Goal: Task Accomplishment & Management: Manage account settings

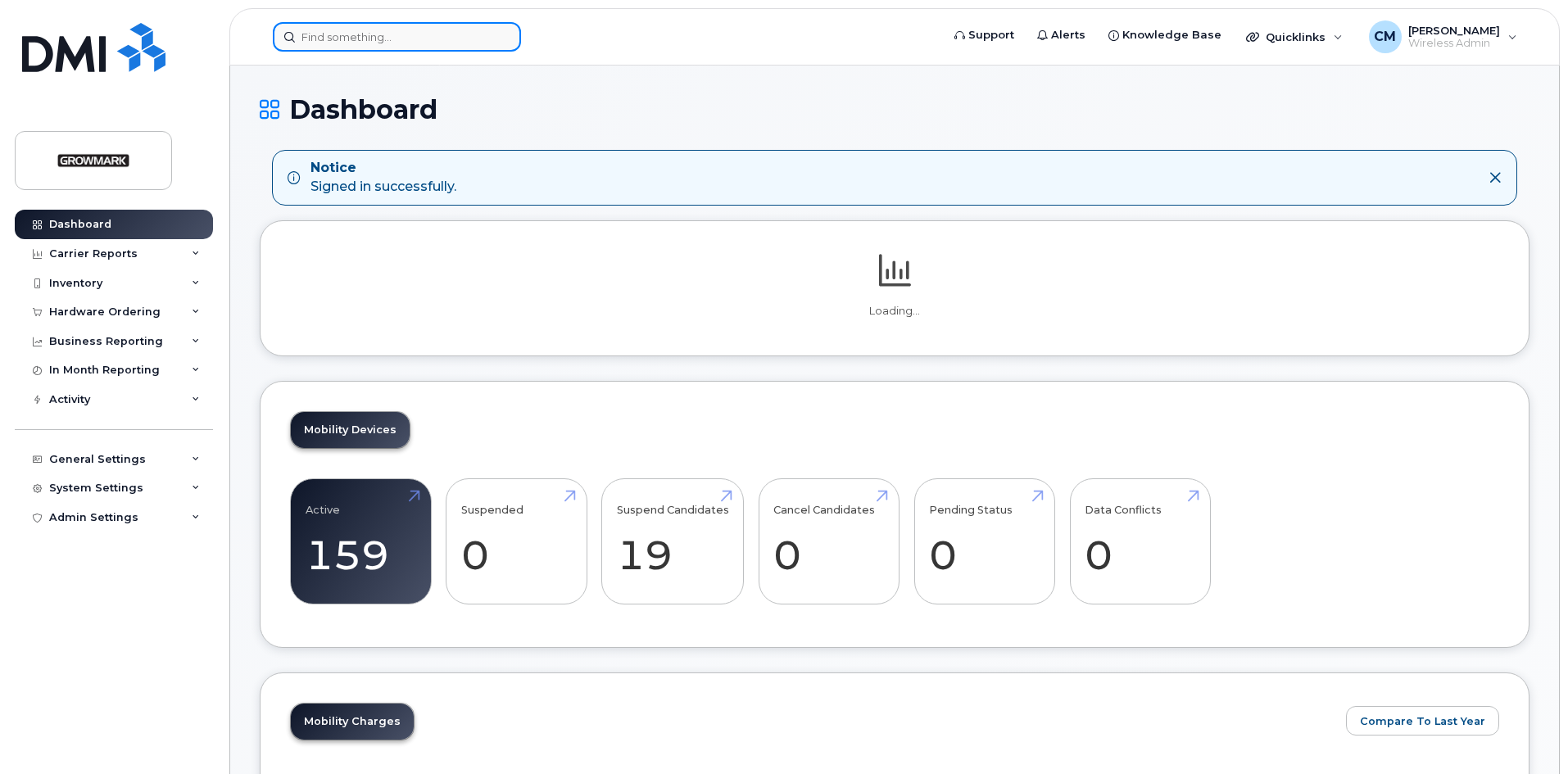
click at [365, 23] on input at bounding box center [397, 37] width 248 height 29
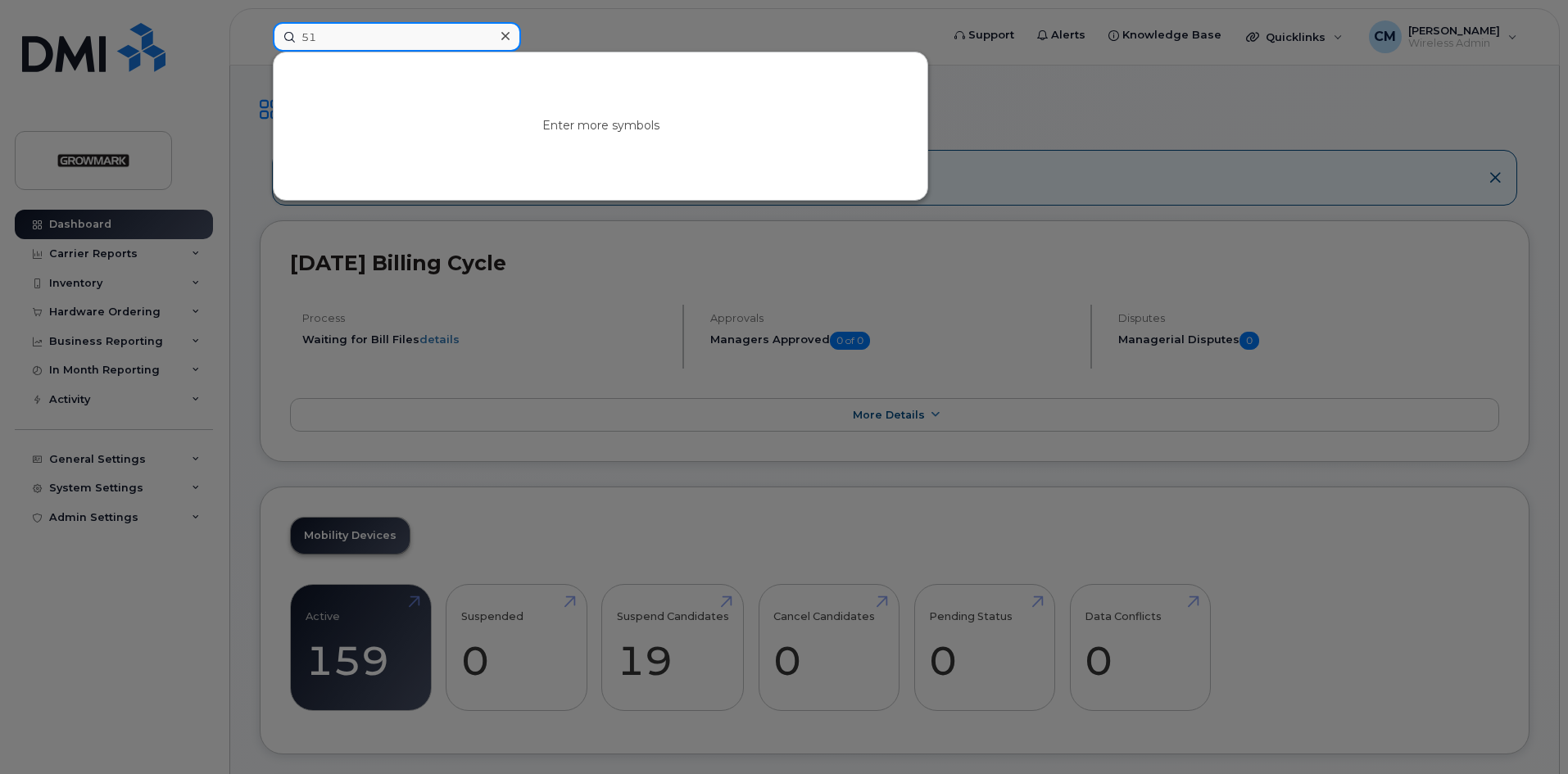
type input "5"
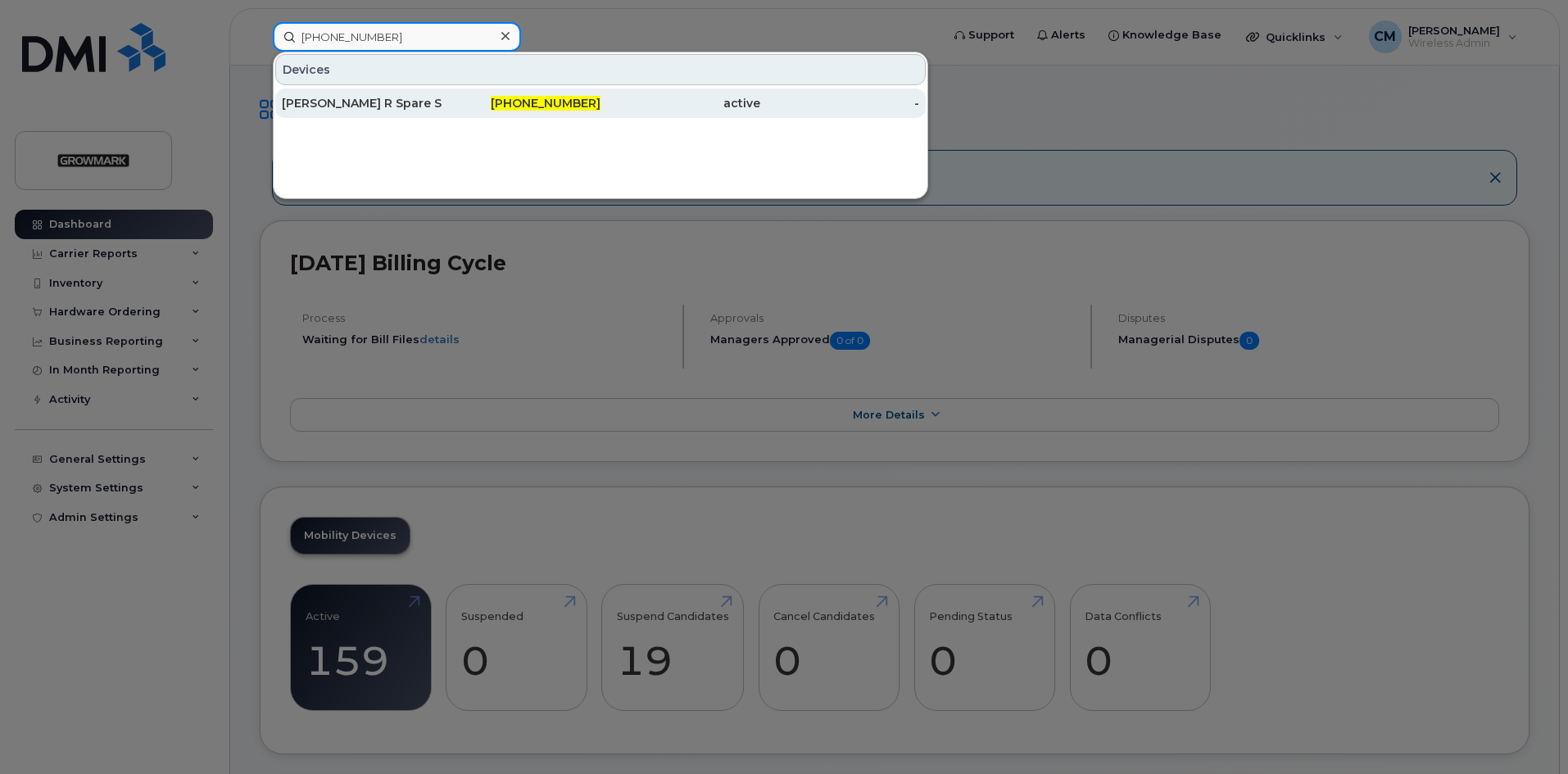
type input "226-821-3958"
click at [360, 96] on div "Dan R Spare Sim 1 ." at bounding box center [361, 103] width 159 height 16
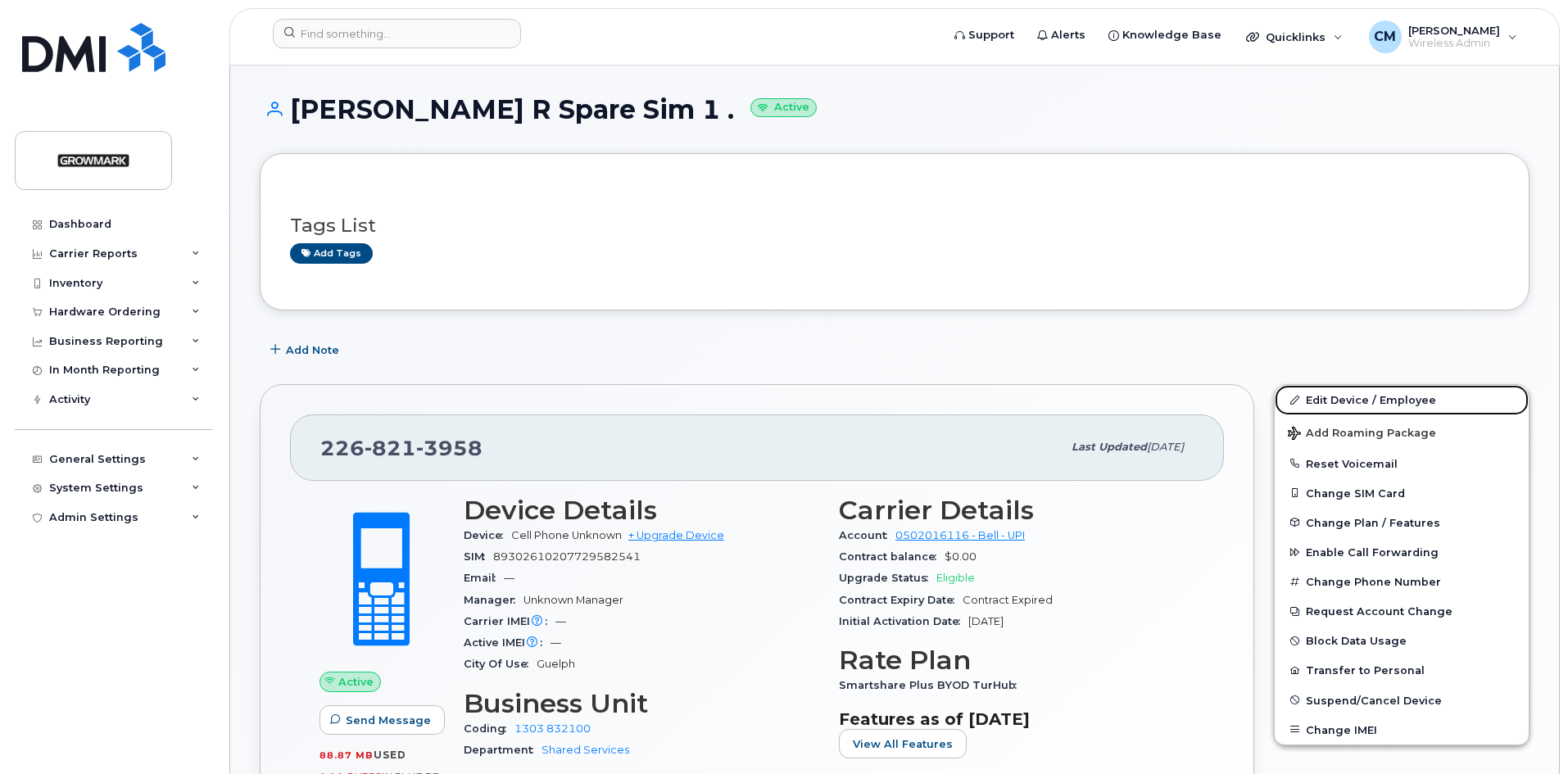
click at [1354, 396] on link "Edit Device / Employee" at bounding box center [1402, 400] width 254 height 29
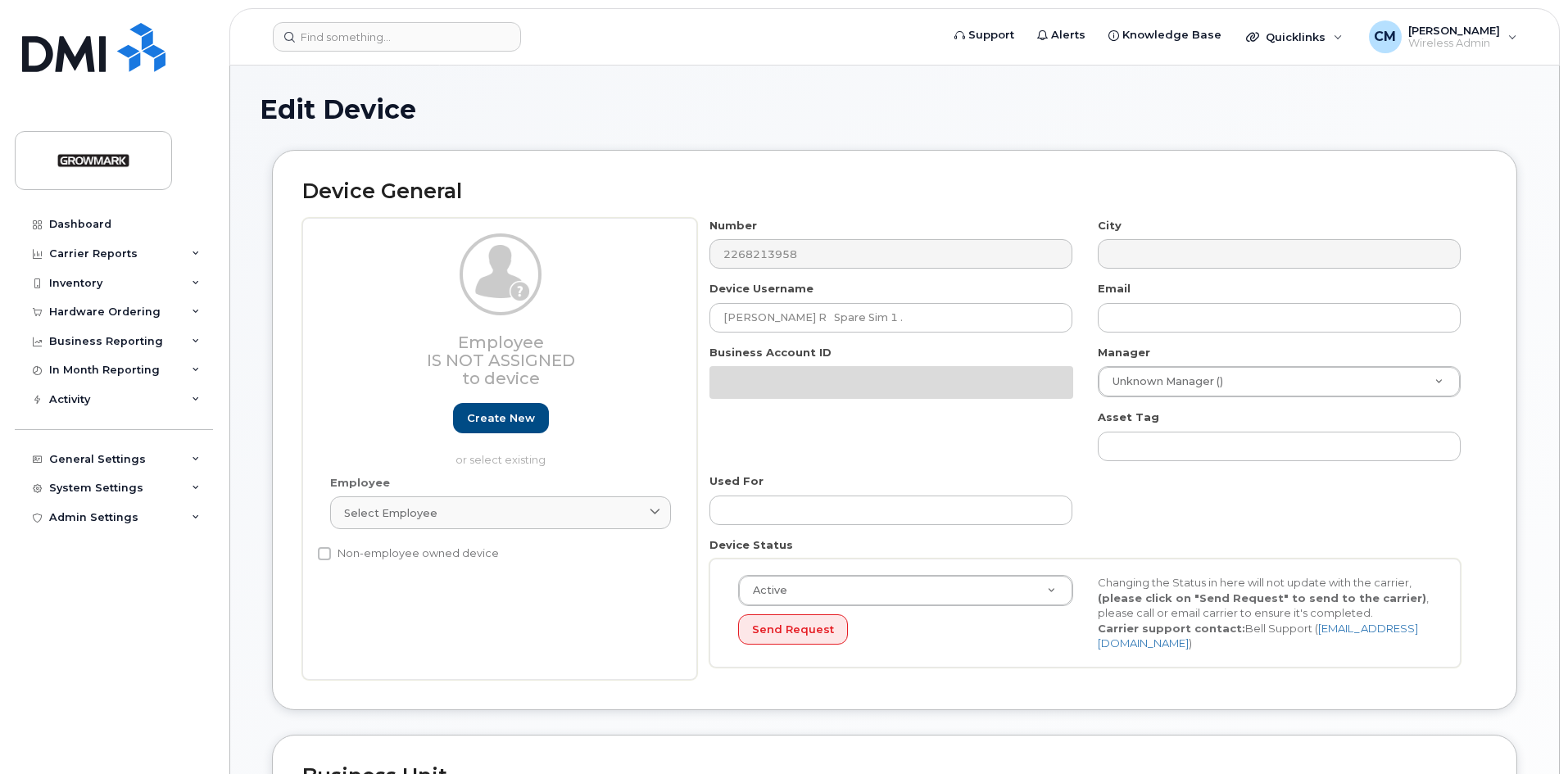
select select "7502440"
select select "7502457"
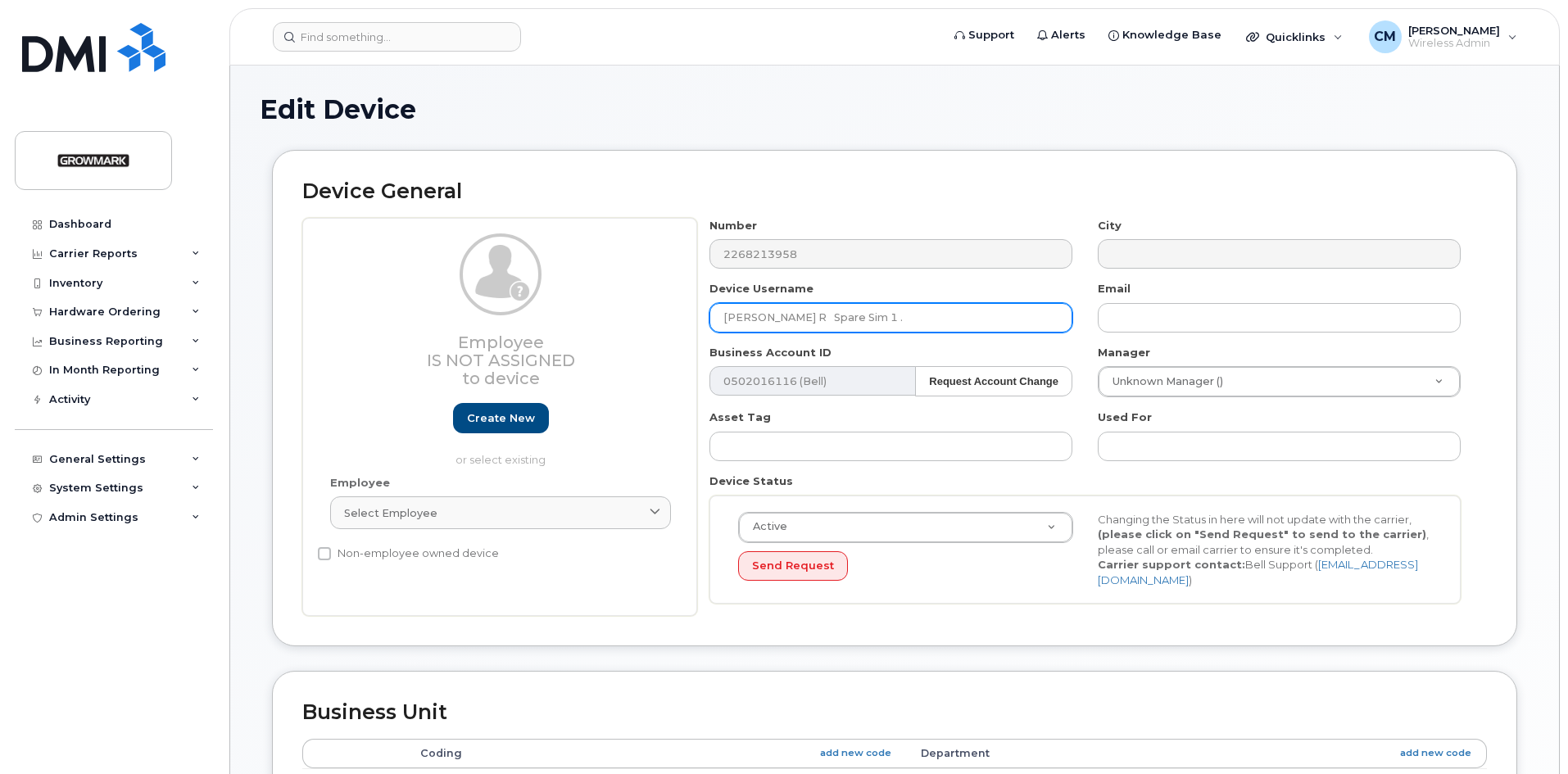
drag, startPoint x: 872, startPoint y: 323, endPoint x: 631, endPoint y: 320, distance: 241.0
click at [631, 320] on div "Employee Is not assigned to device Create new or select existing Employee Selec…" at bounding box center [895, 417] width 1185 height 399
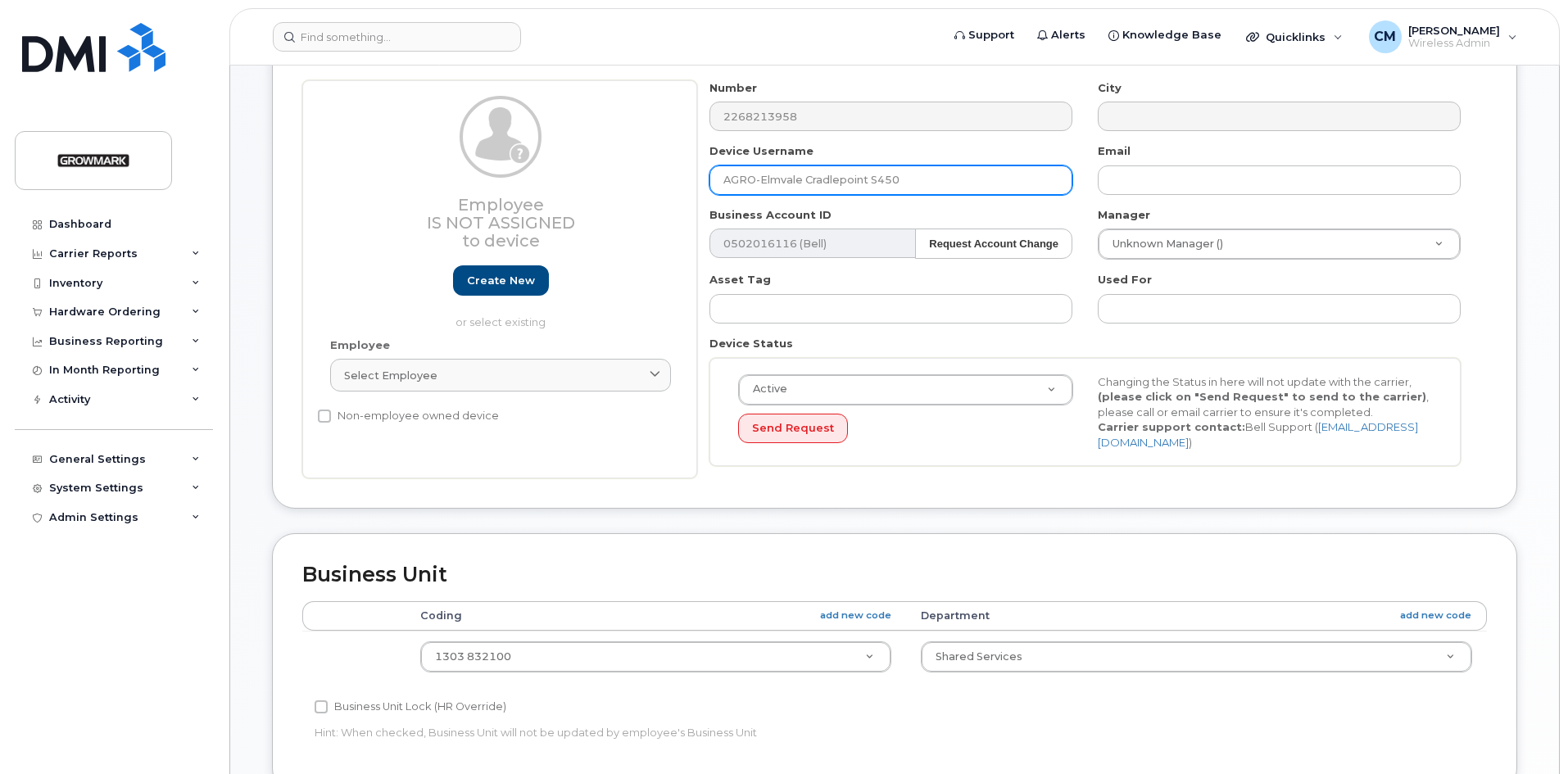
scroll to position [410, 0]
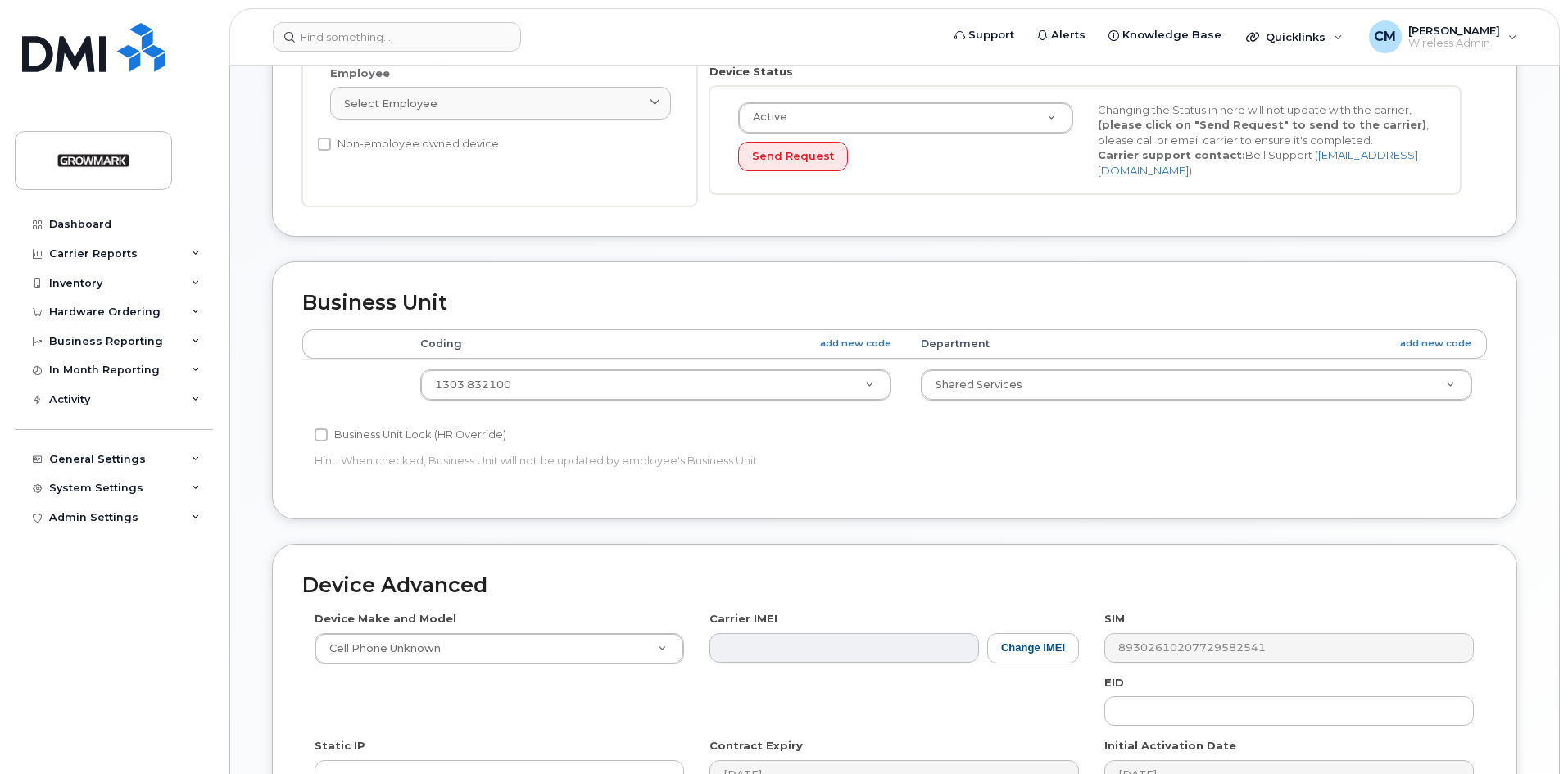
type input "AGRO-Elmvale Cradlepoint S450"
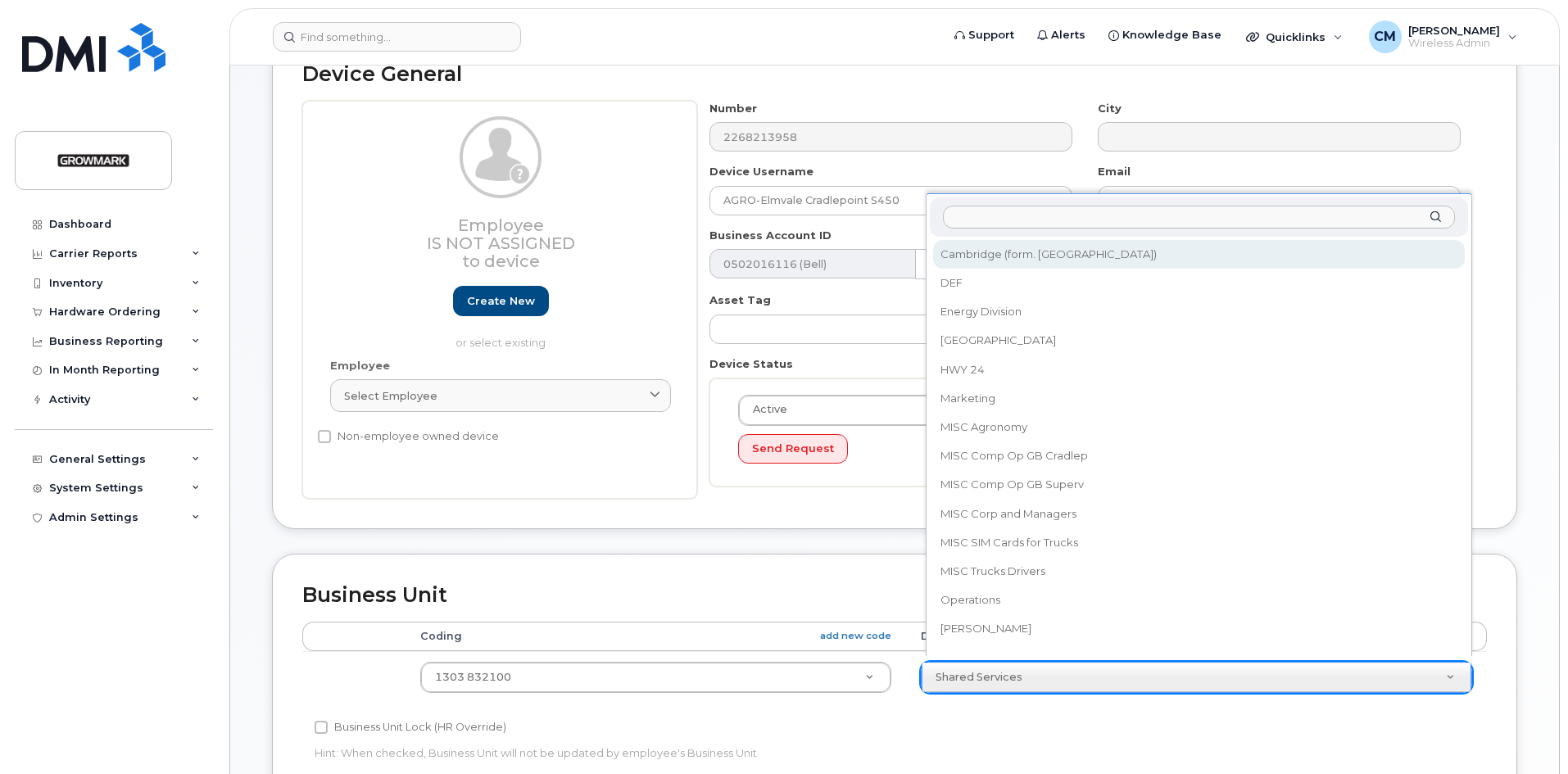
scroll to position [0, 0]
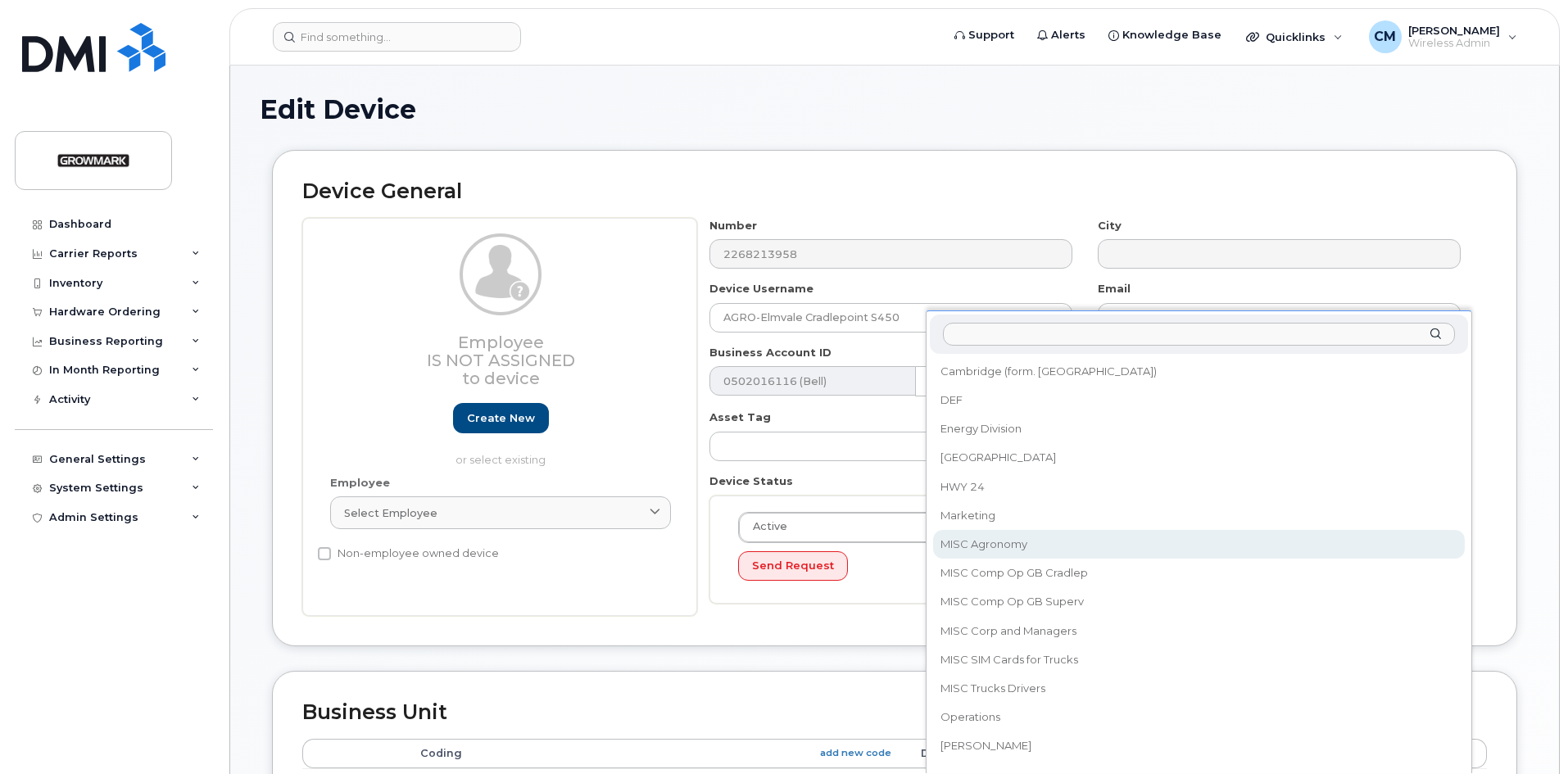
select select "7502451"
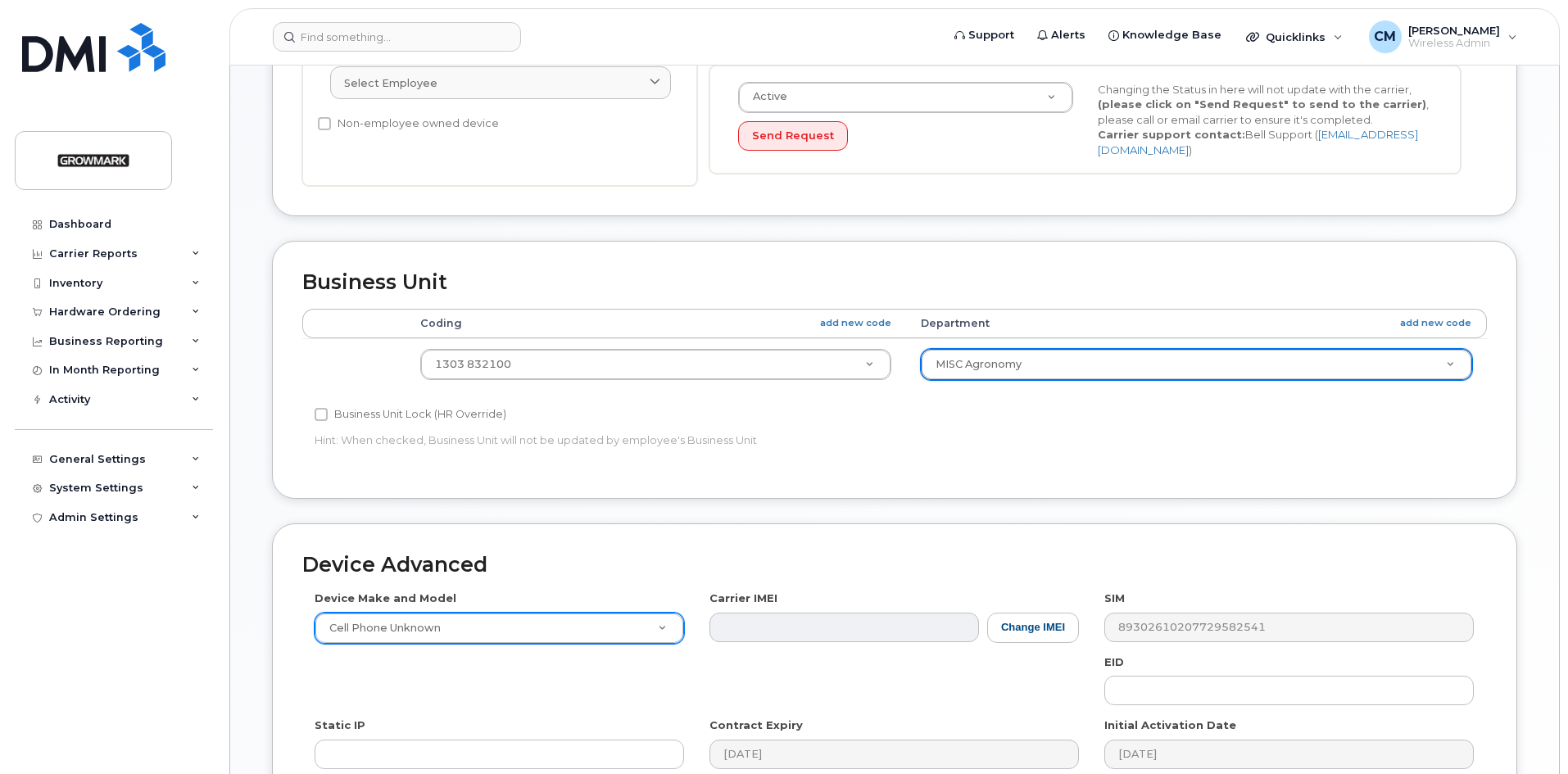
scroll to position [498, 0]
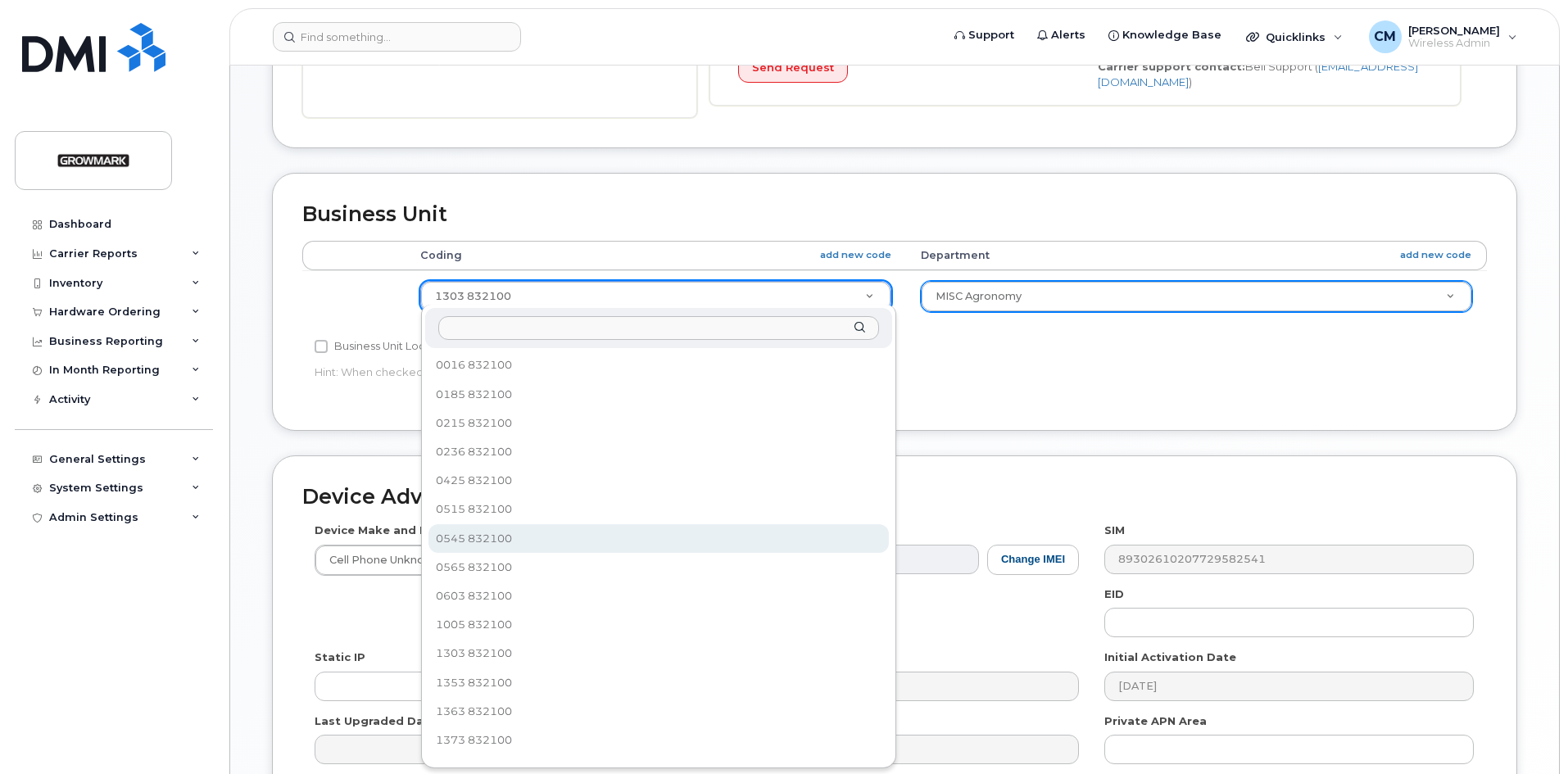
select select "7502392"
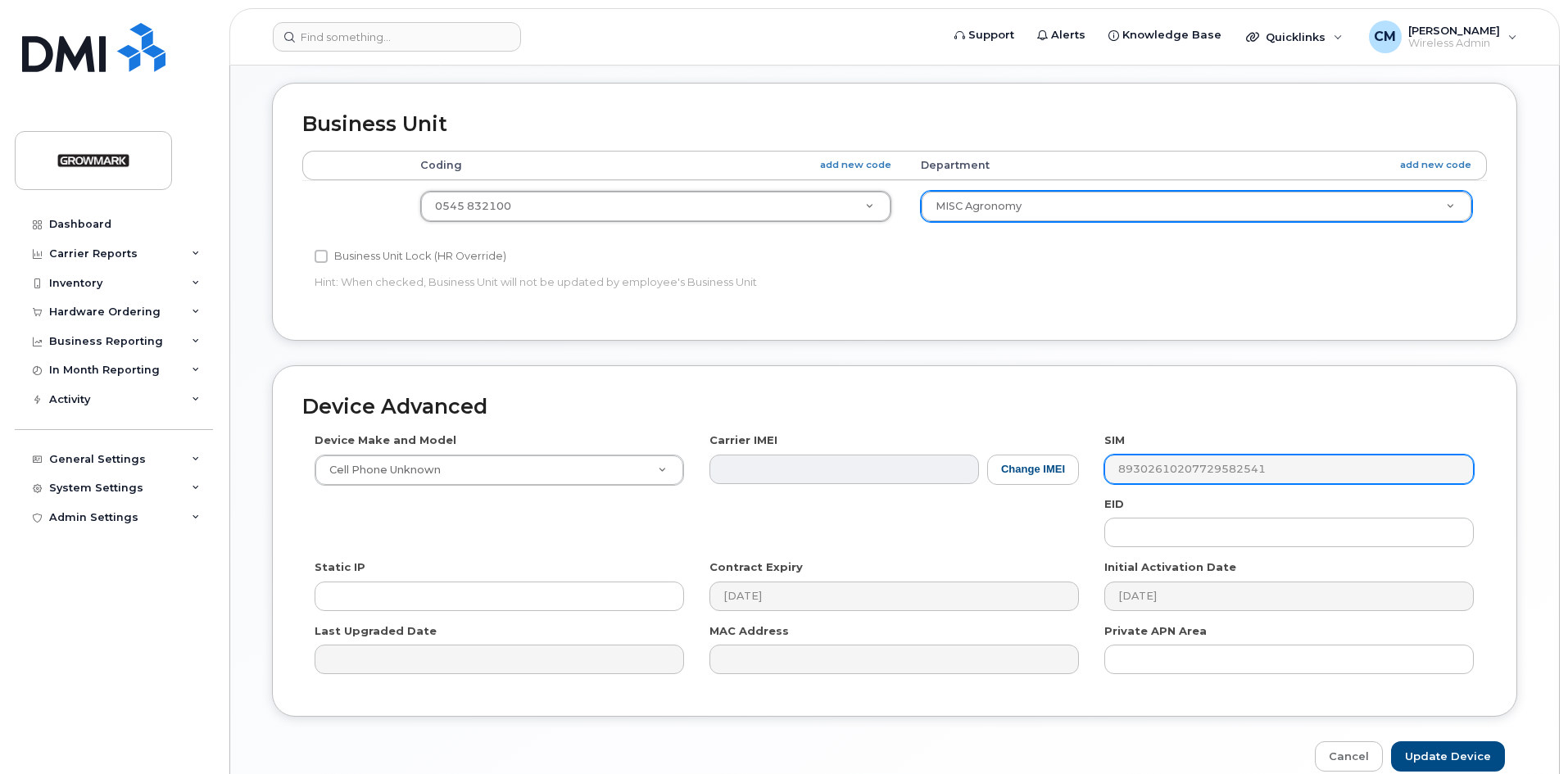
scroll to position [661, 0]
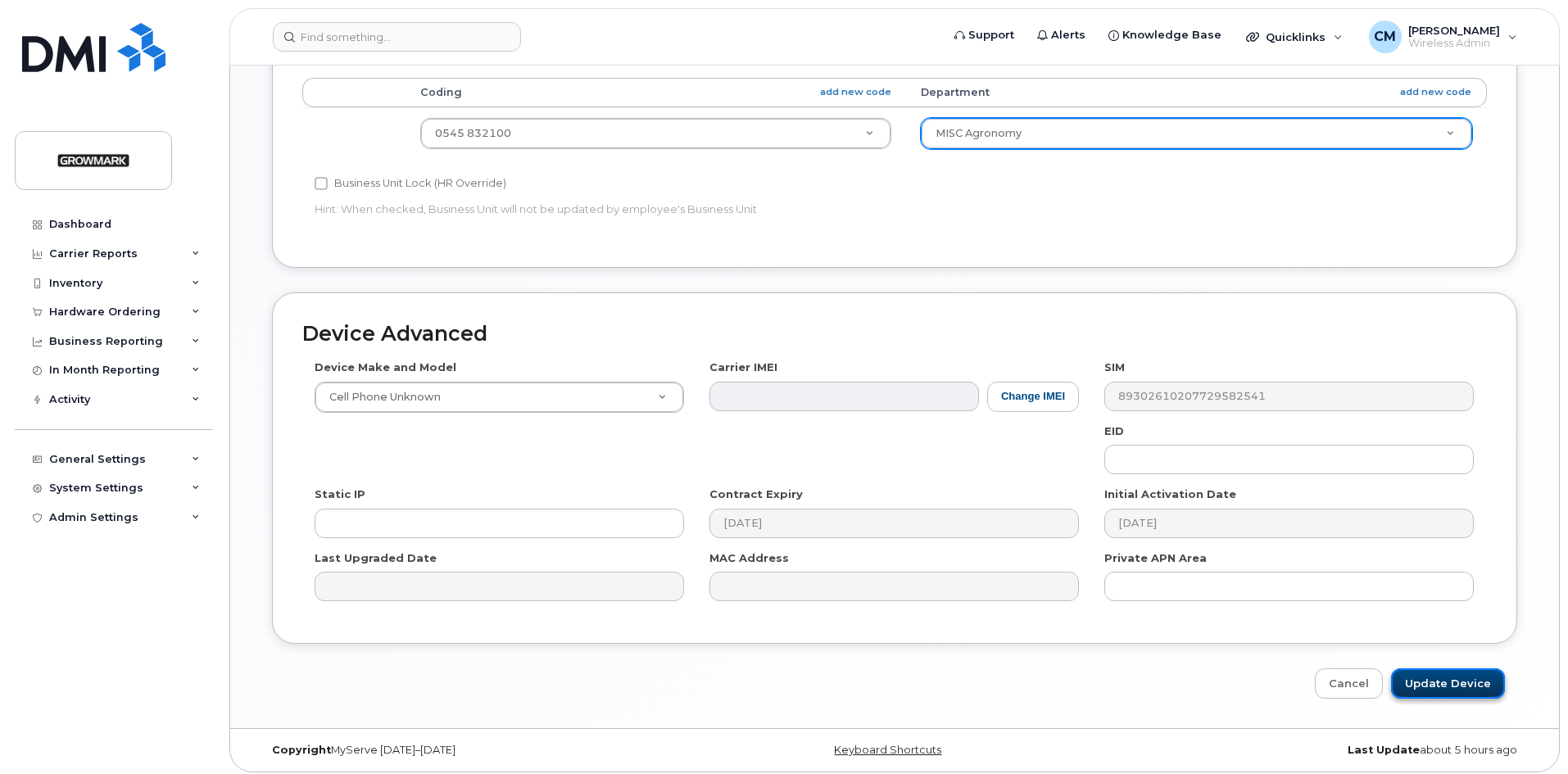
drag, startPoint x: 1465, startPoint y: 671, endPoint x: 1457, endPoint y: 665, distance: 10.0
click at [1462, 670] on input "Update Device" at bounding box center [1448, 683] width 114 height 30
type input "Saving..."
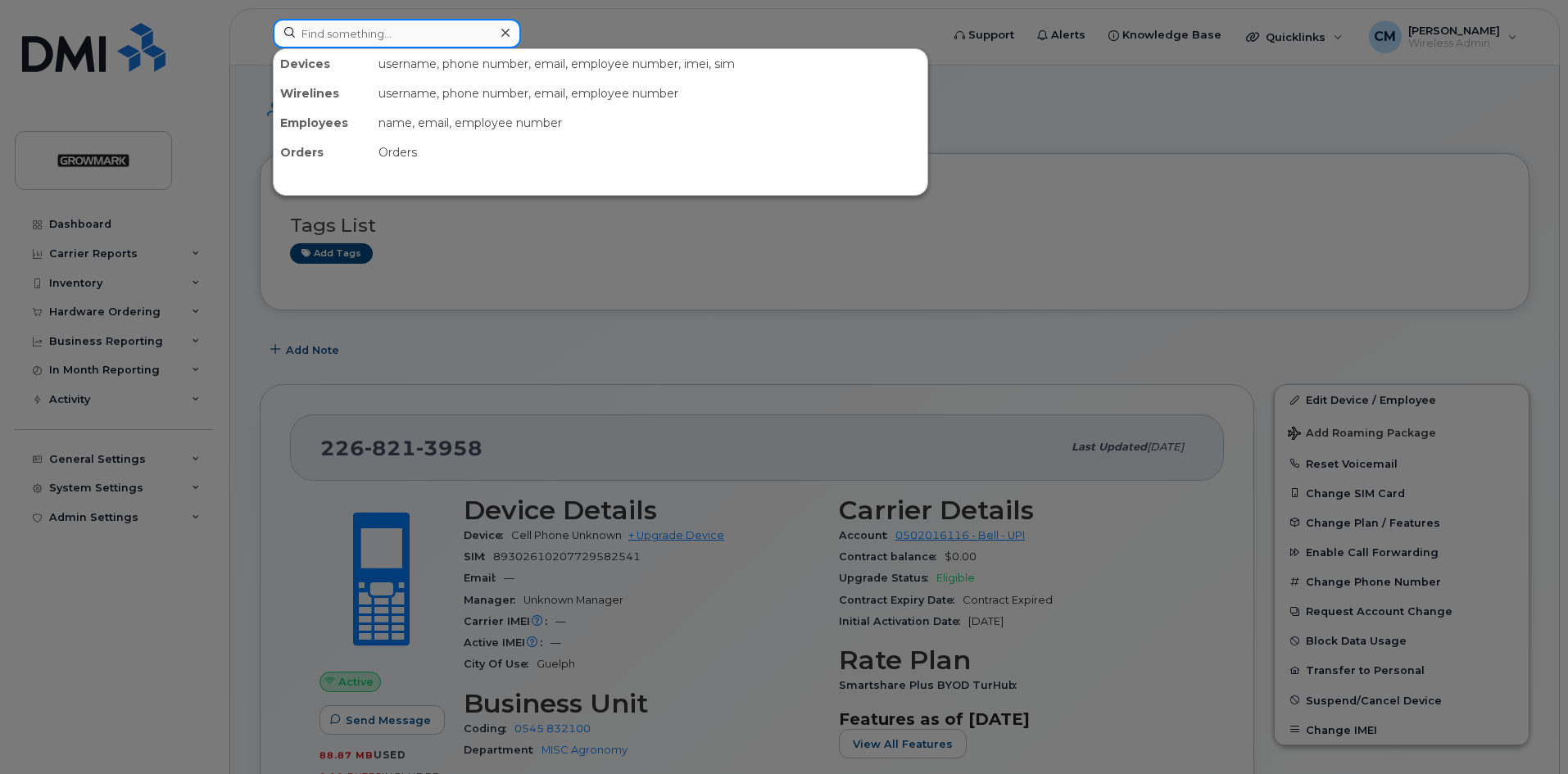
click at [360, 36] on input at bounding box center [397, 34] width 248 height 29
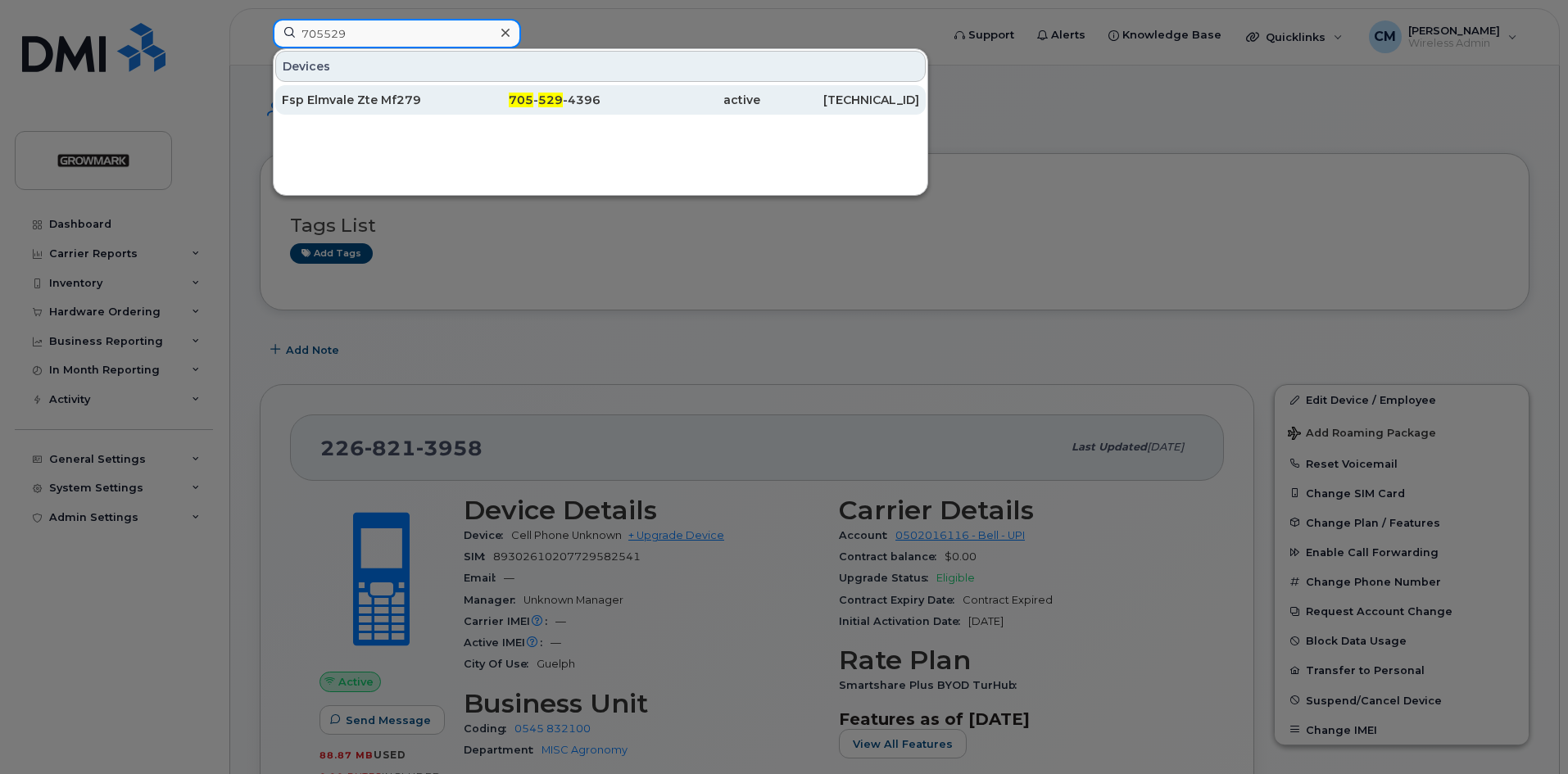
type input "705529"
click at [379, 93] on div "Fsp Elmvale Zte Mf279" at bounding box center [361, 100] width 159 height 16
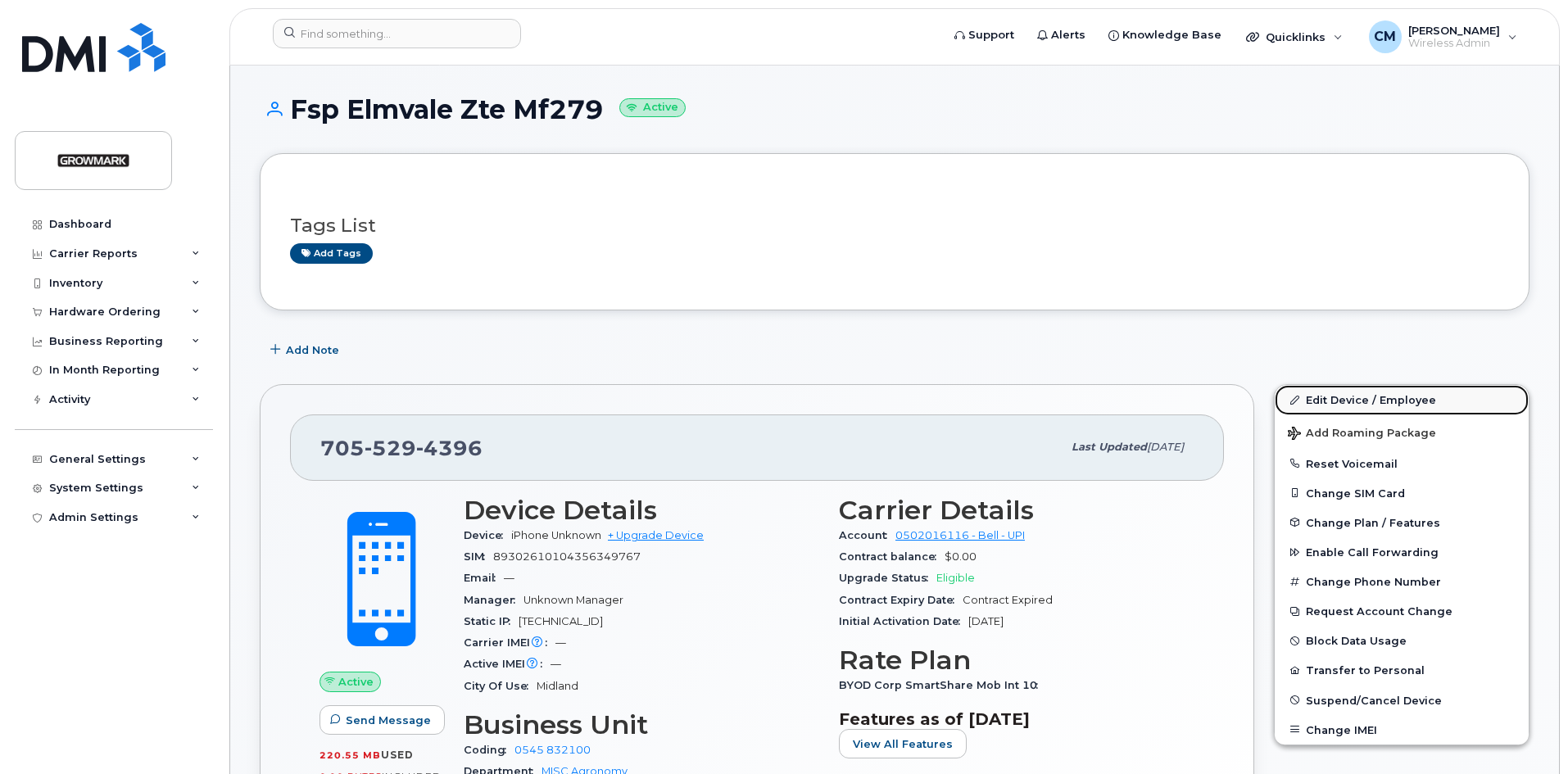
click at [1347, 397] on link "Edit Device / Employee" at bounding box center [1402, 400] width 254 height 29
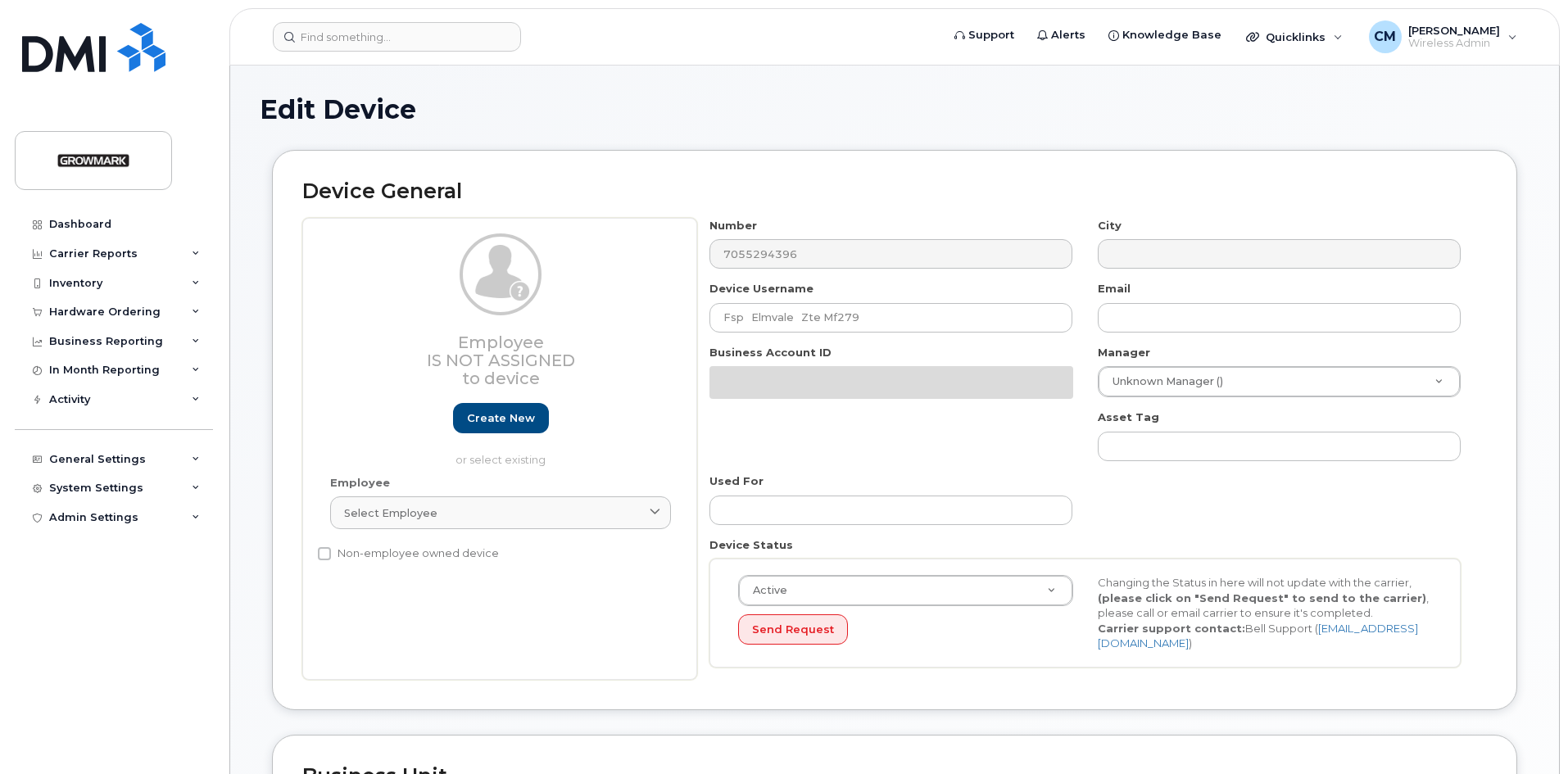
select select "7502392"
select select "7502451"
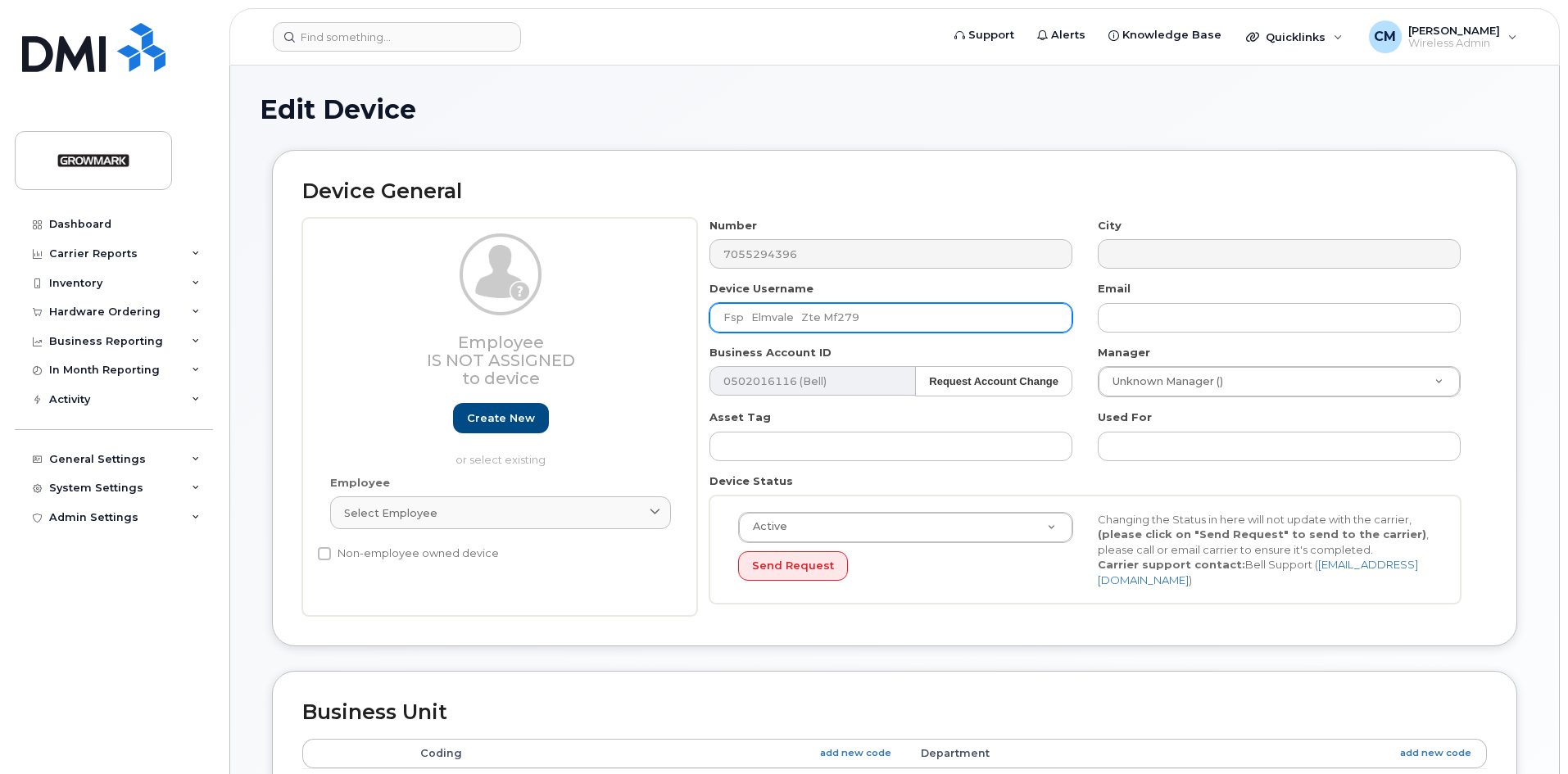
drag, startPoint x: 904, startPoint y: 318, endPoint x: 559, endPoint y: 310, distance: 345.1
click at [559, 310] on div "Employee Is not assigned to device Create new or select existing Employee Selec…" at bounding box center [895, 417] width 1185 height 399
type input "[PERSON_NAME] R Spare SIM 1"
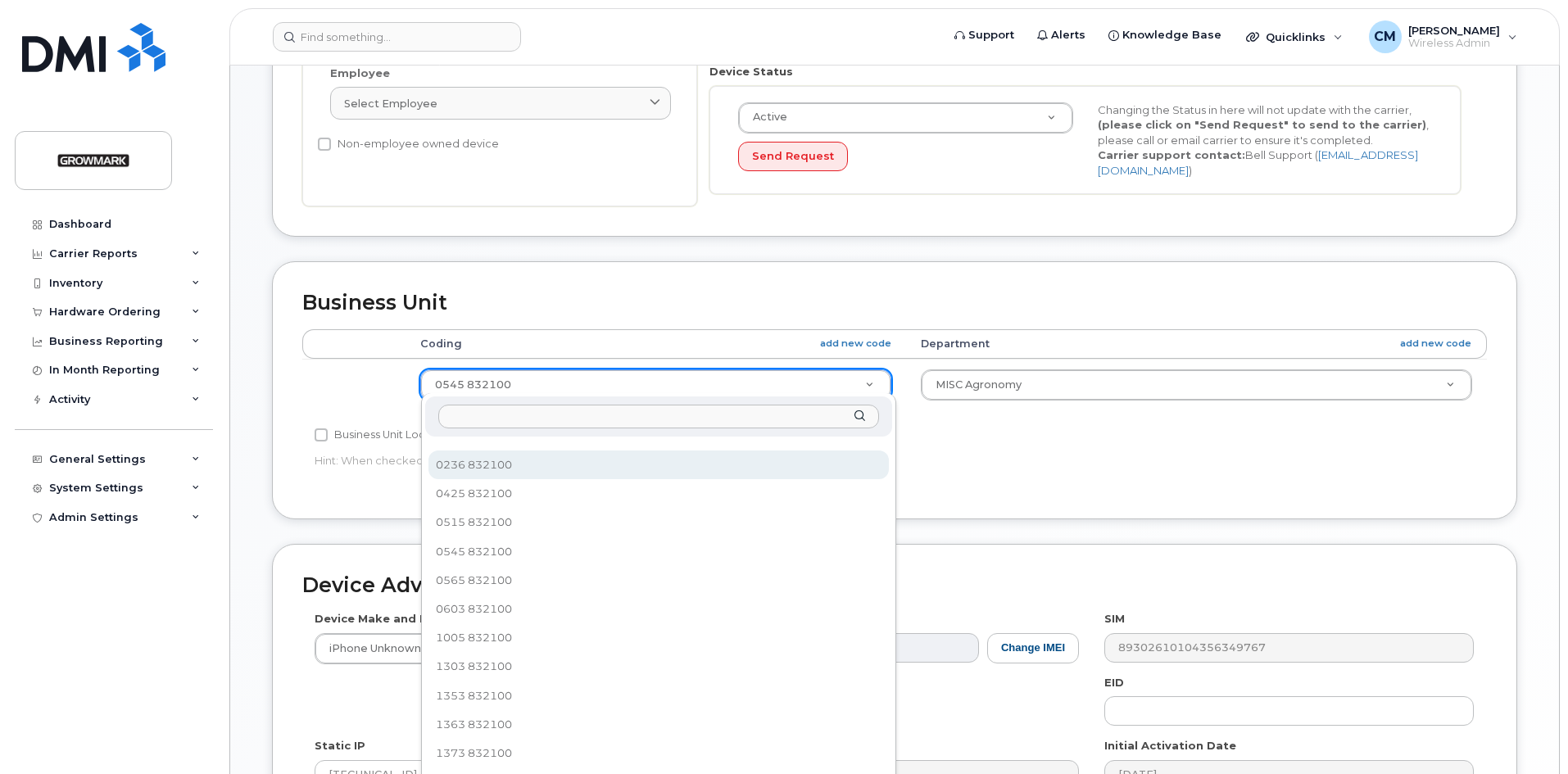
scroll to position [164, 0]
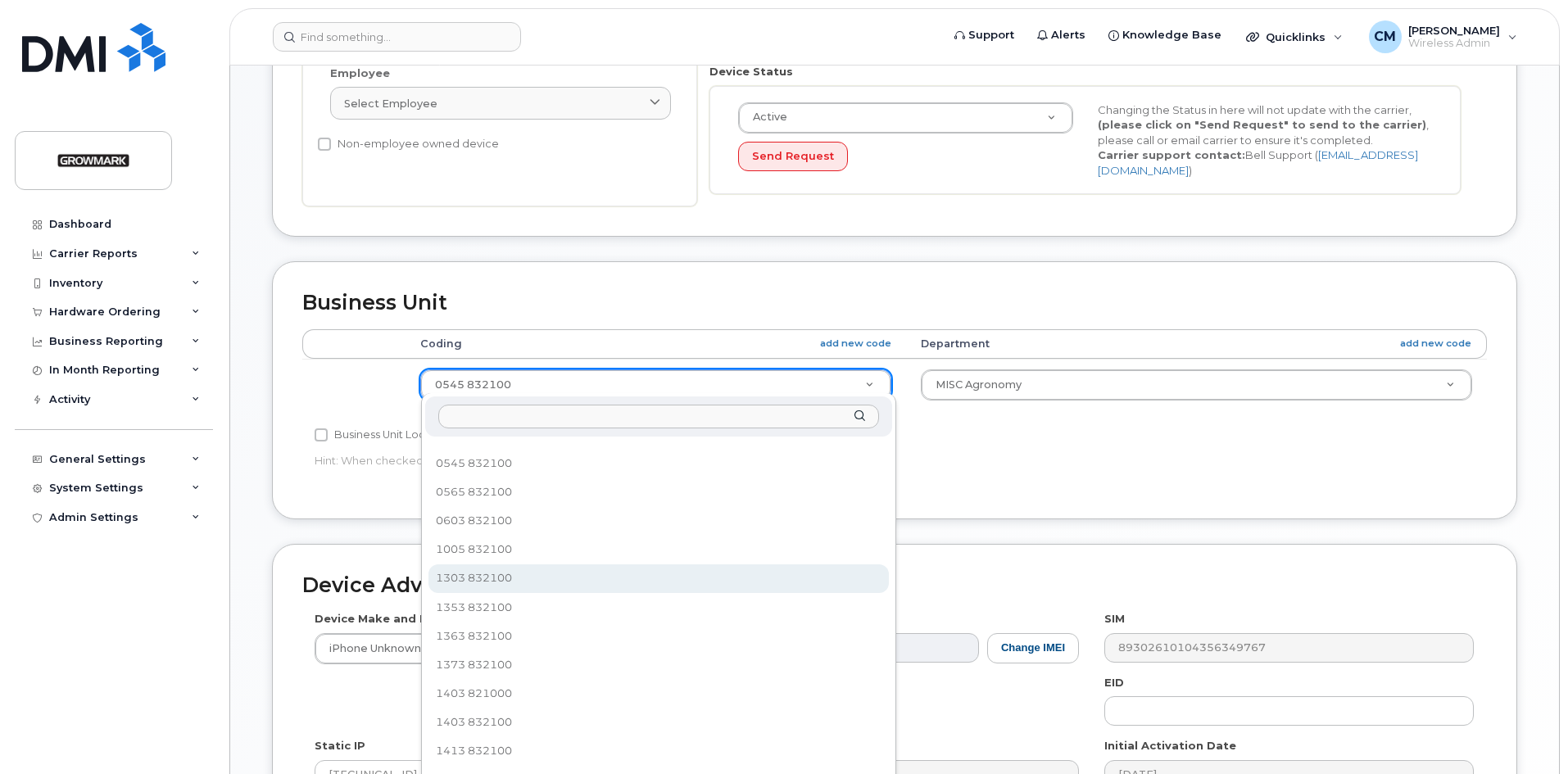
select select "7502440"
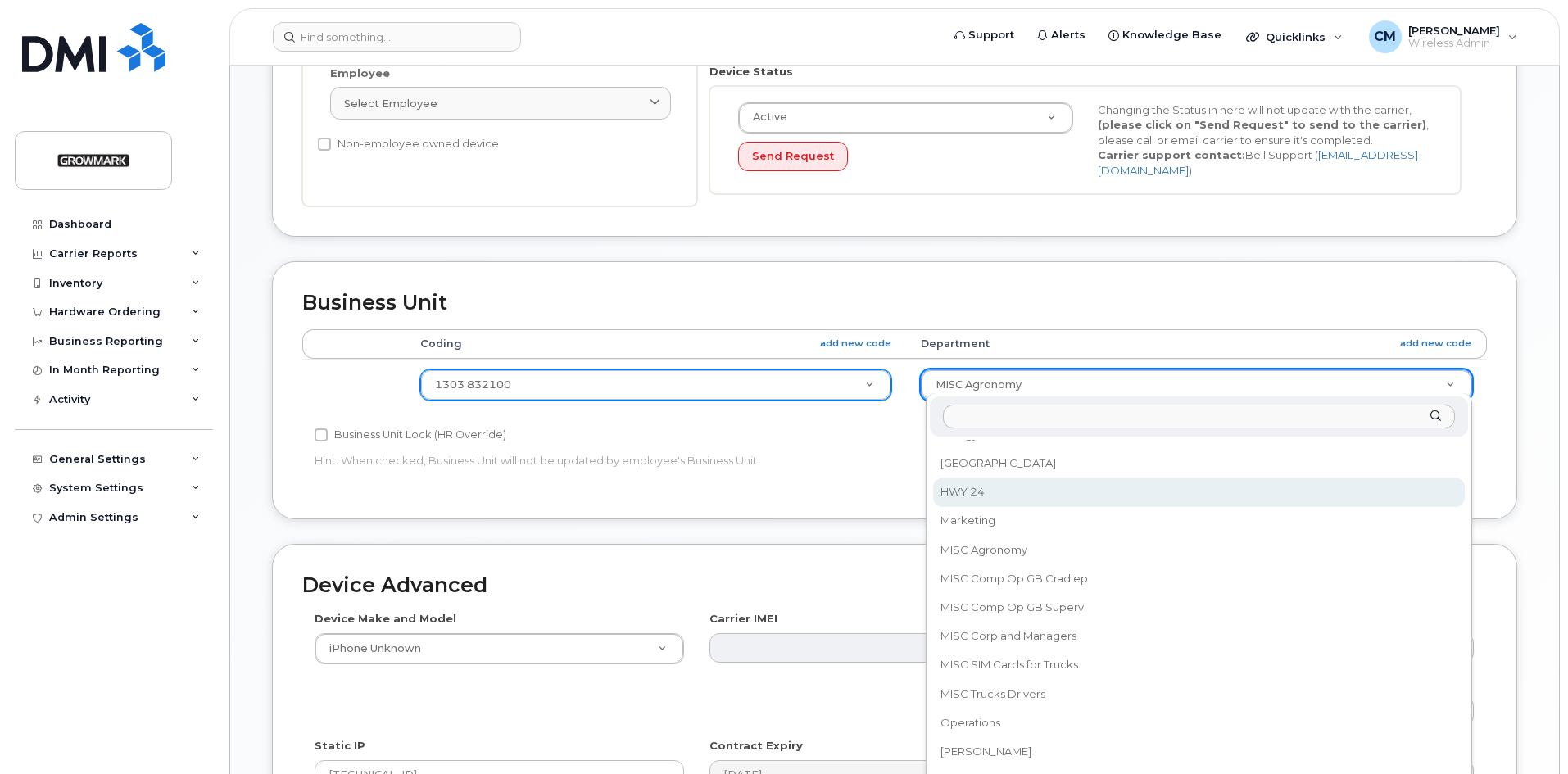
scroll to position [138, 0]
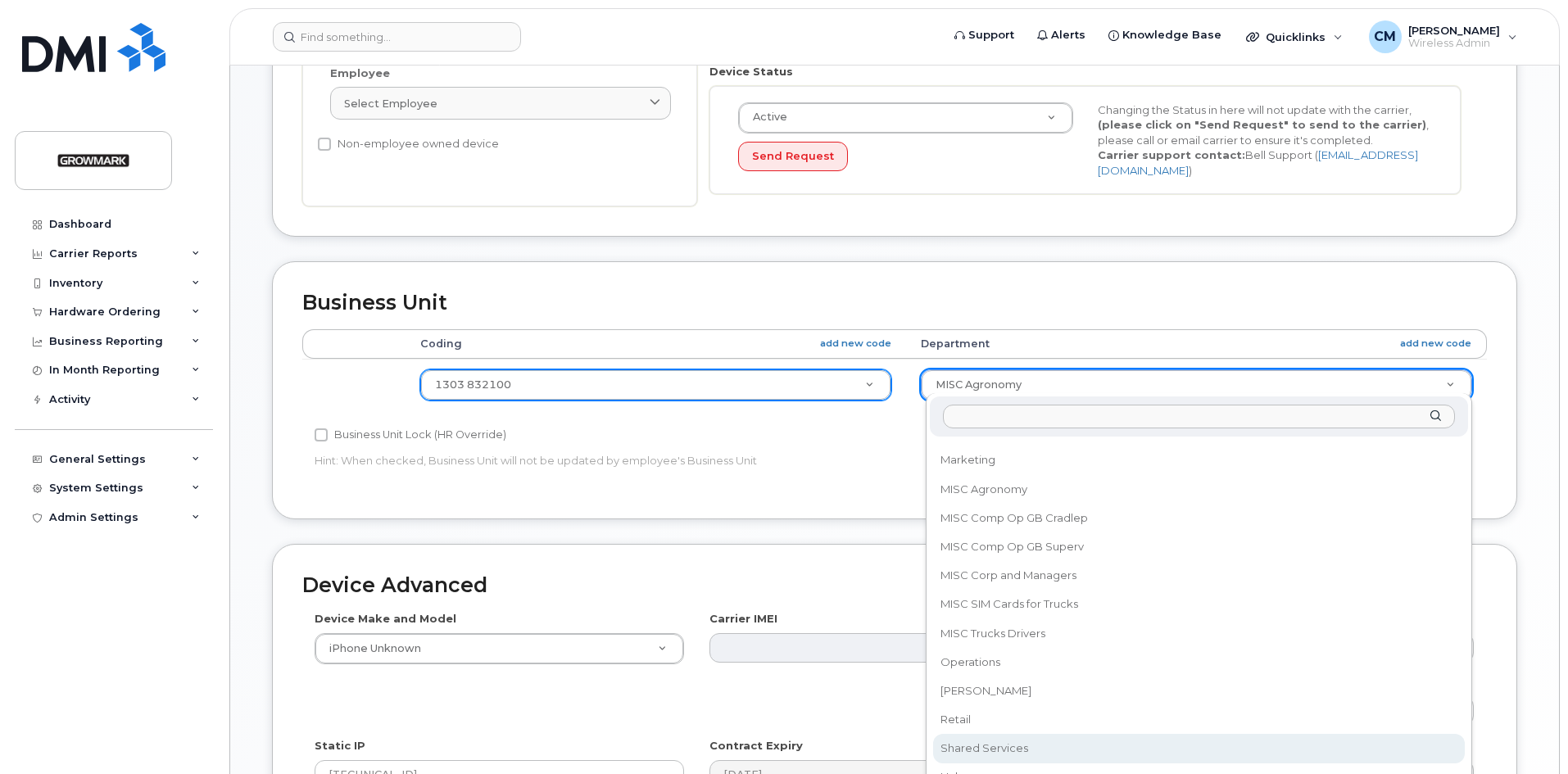
select select "7502457"
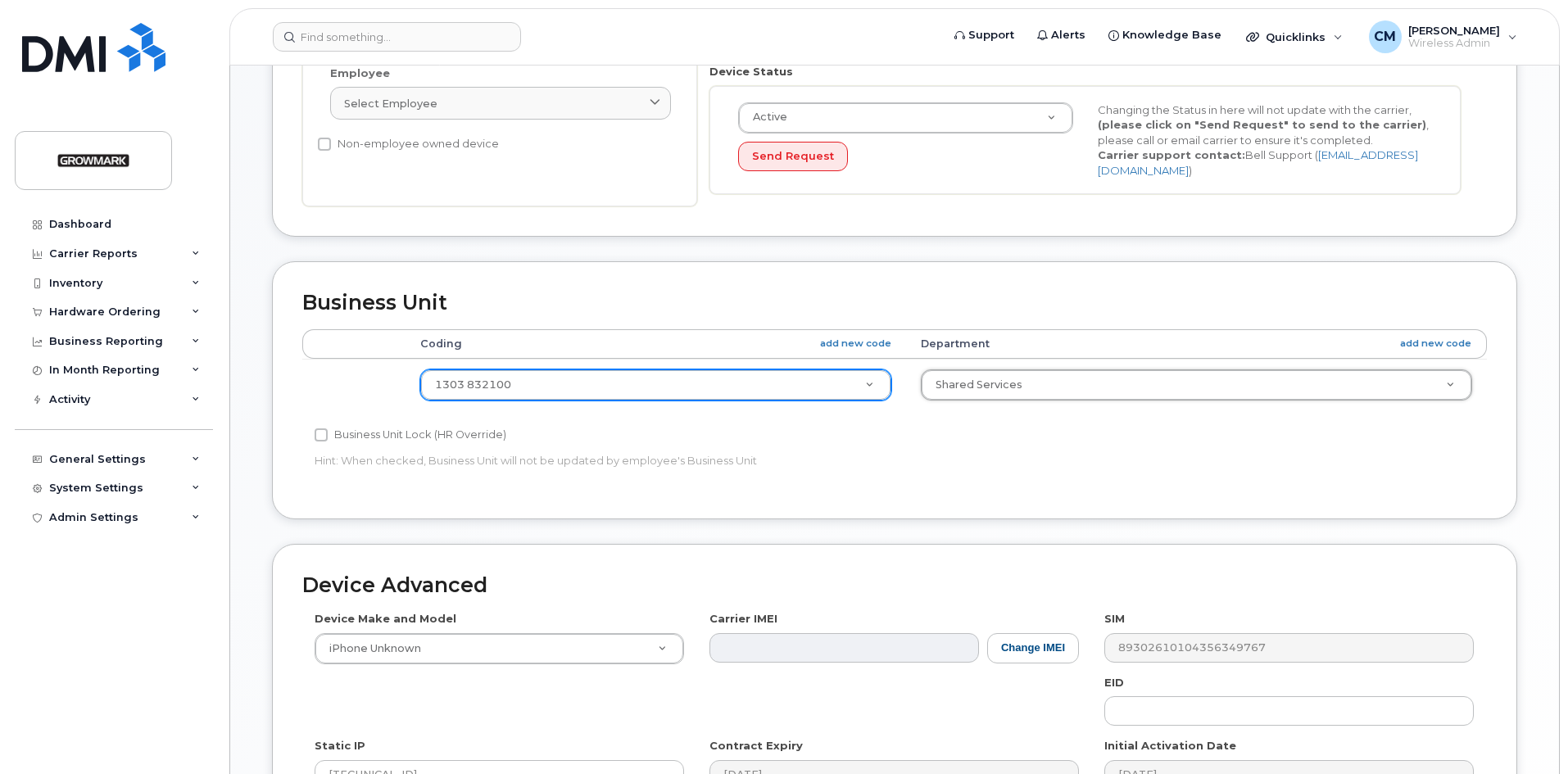
scroll to position [661, 0]
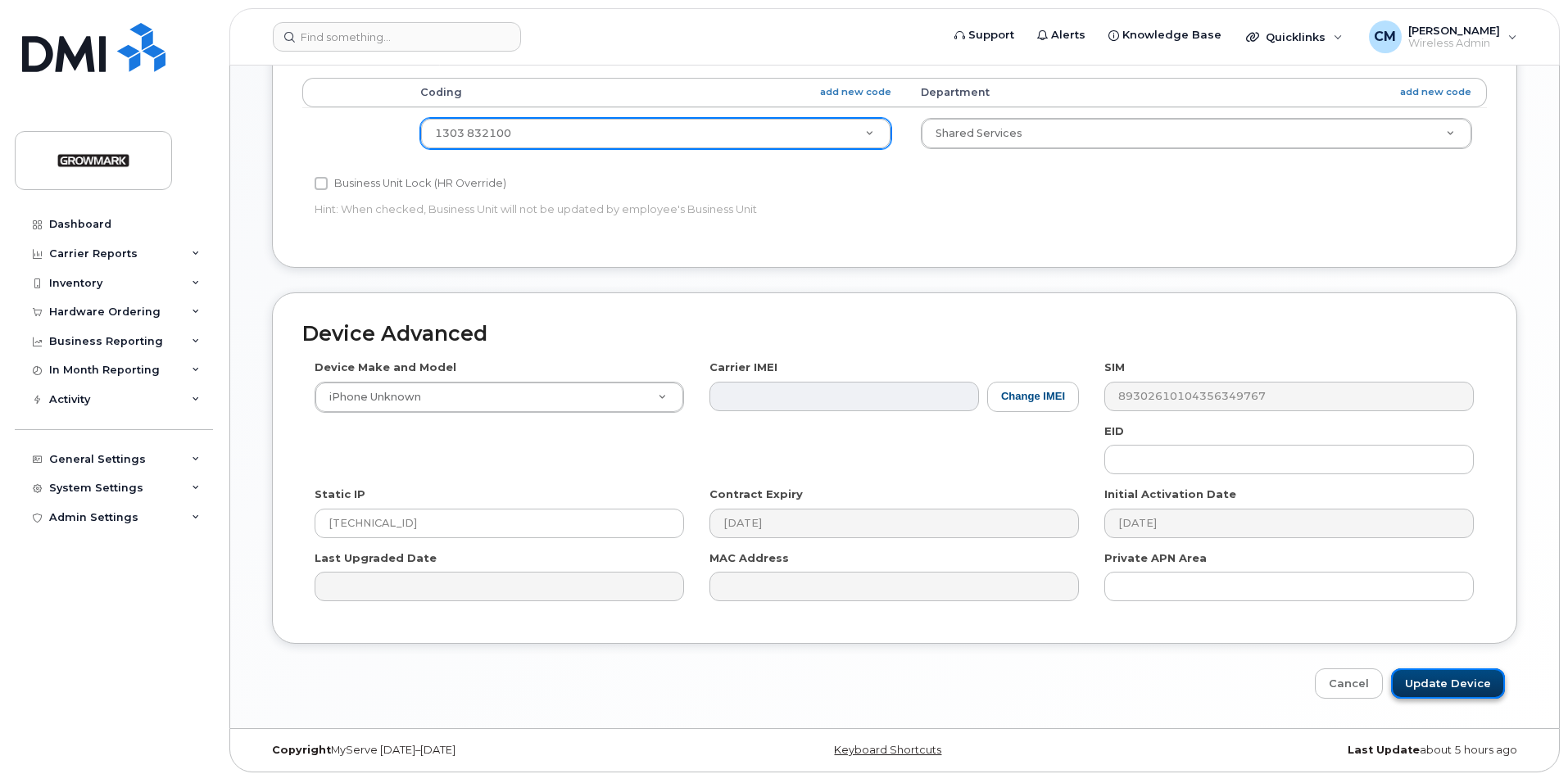
click at [1469, 673] on input "Update Device" at bounding box center [1448, 683] width 114 height 30
type input "Saving..."
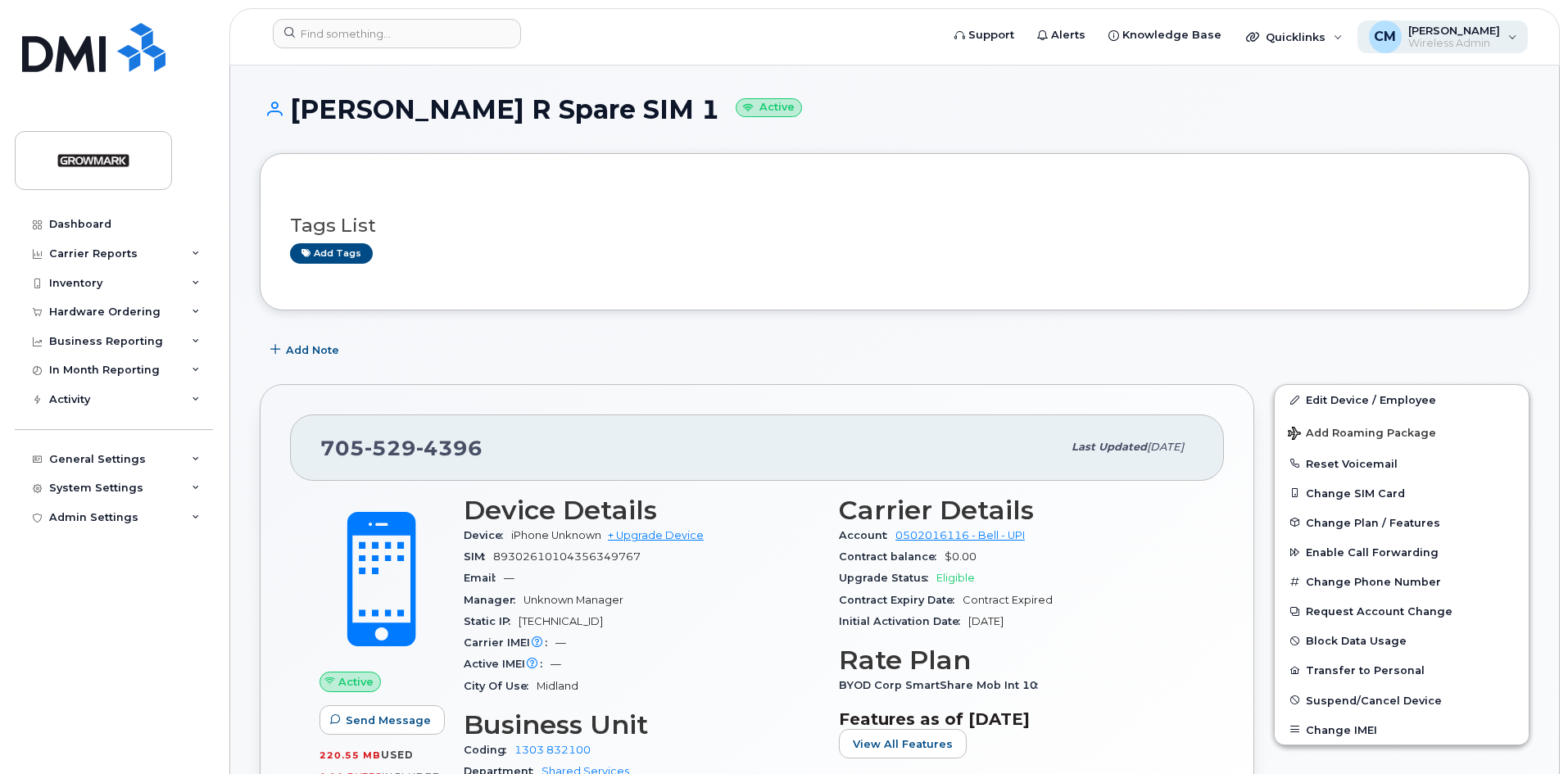
click at [1446, 38] on span "Wireless Admin" at bounding box center [1454, 43] width 92 height 13
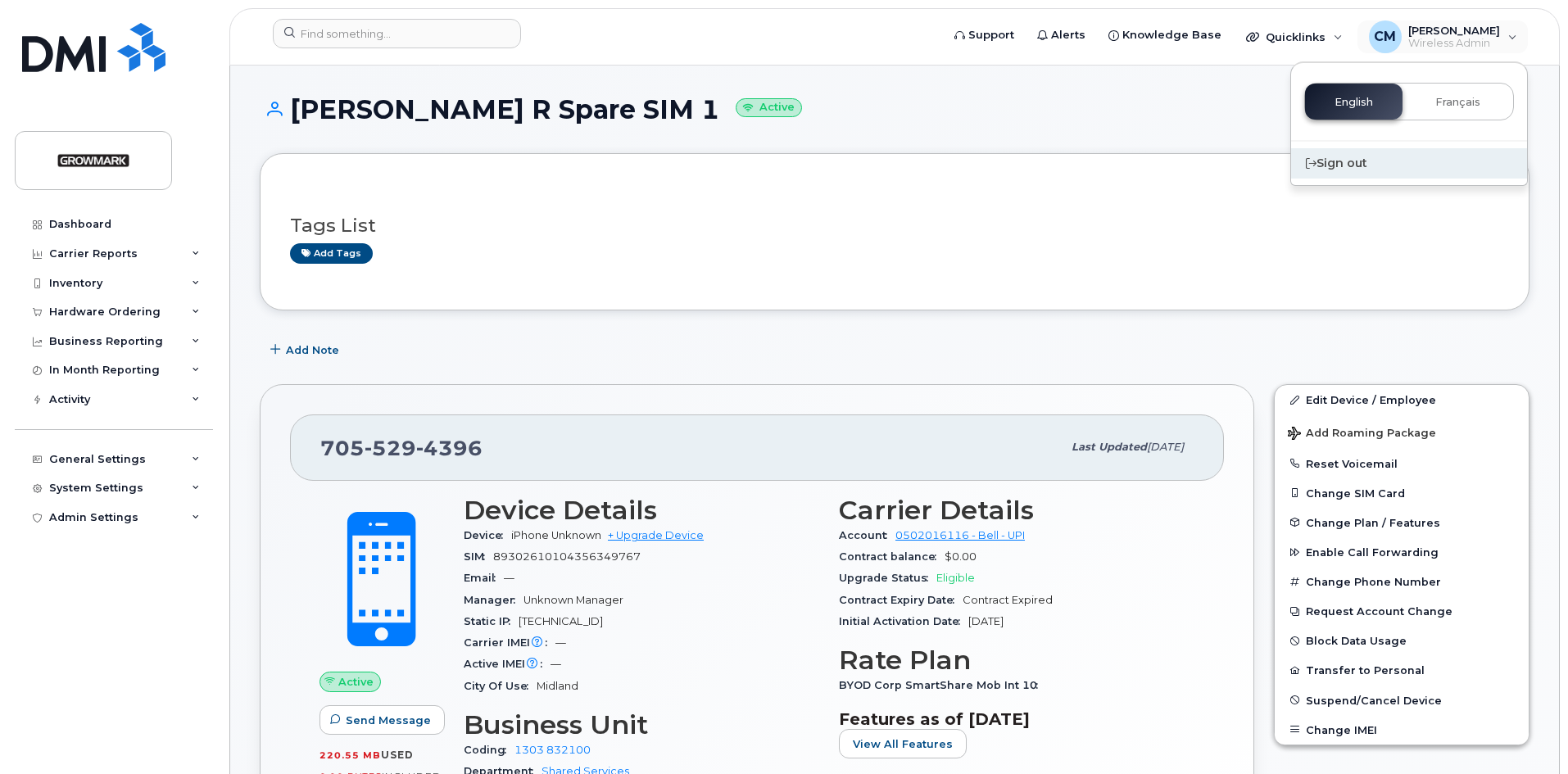
click at [1344, 153] on div "Sign out" at bounding box center [1409, 163] width 236 height 30
